Goal: Navigation & Orientation: Go to known website

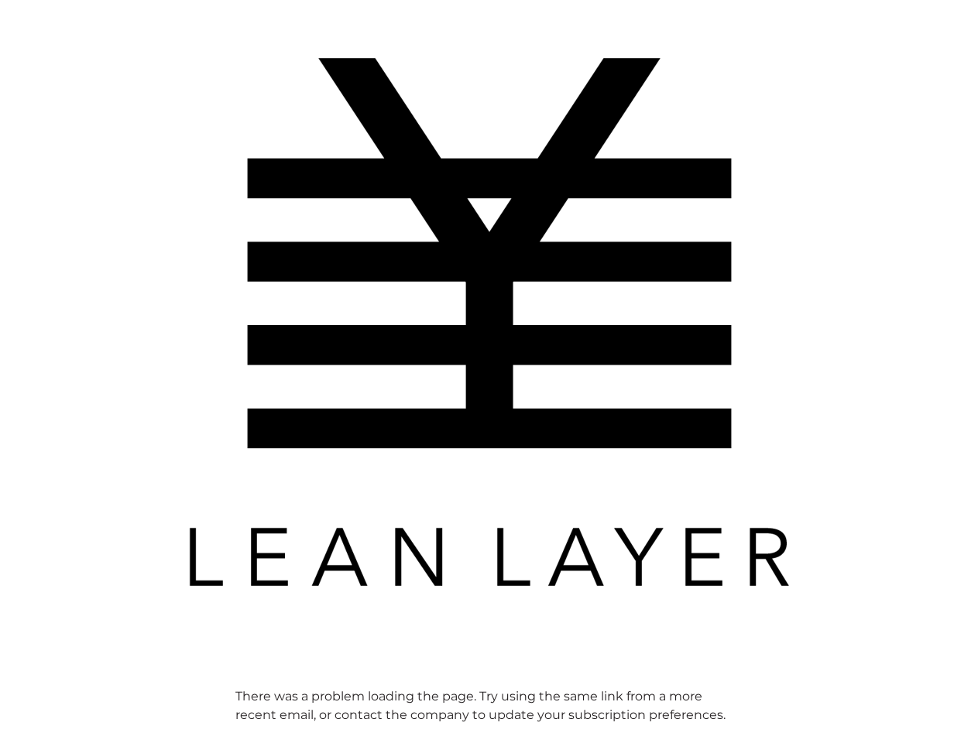
click at [488, 372] on img at bounding box center [489, 321] width 619 height 619
